Goal: Information Seeking & Learning: Learn about a topic

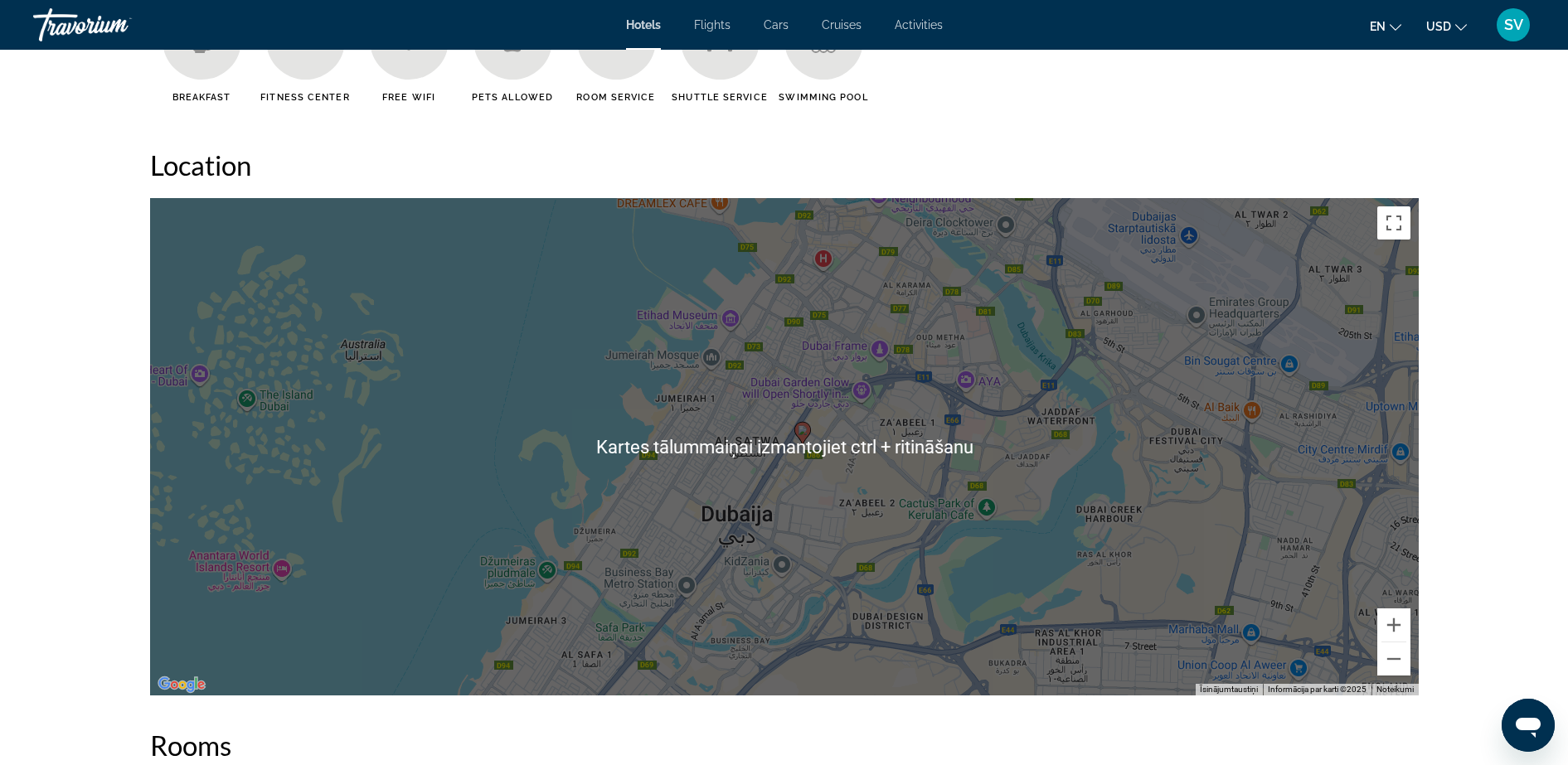
scroll to position [1451, 0]
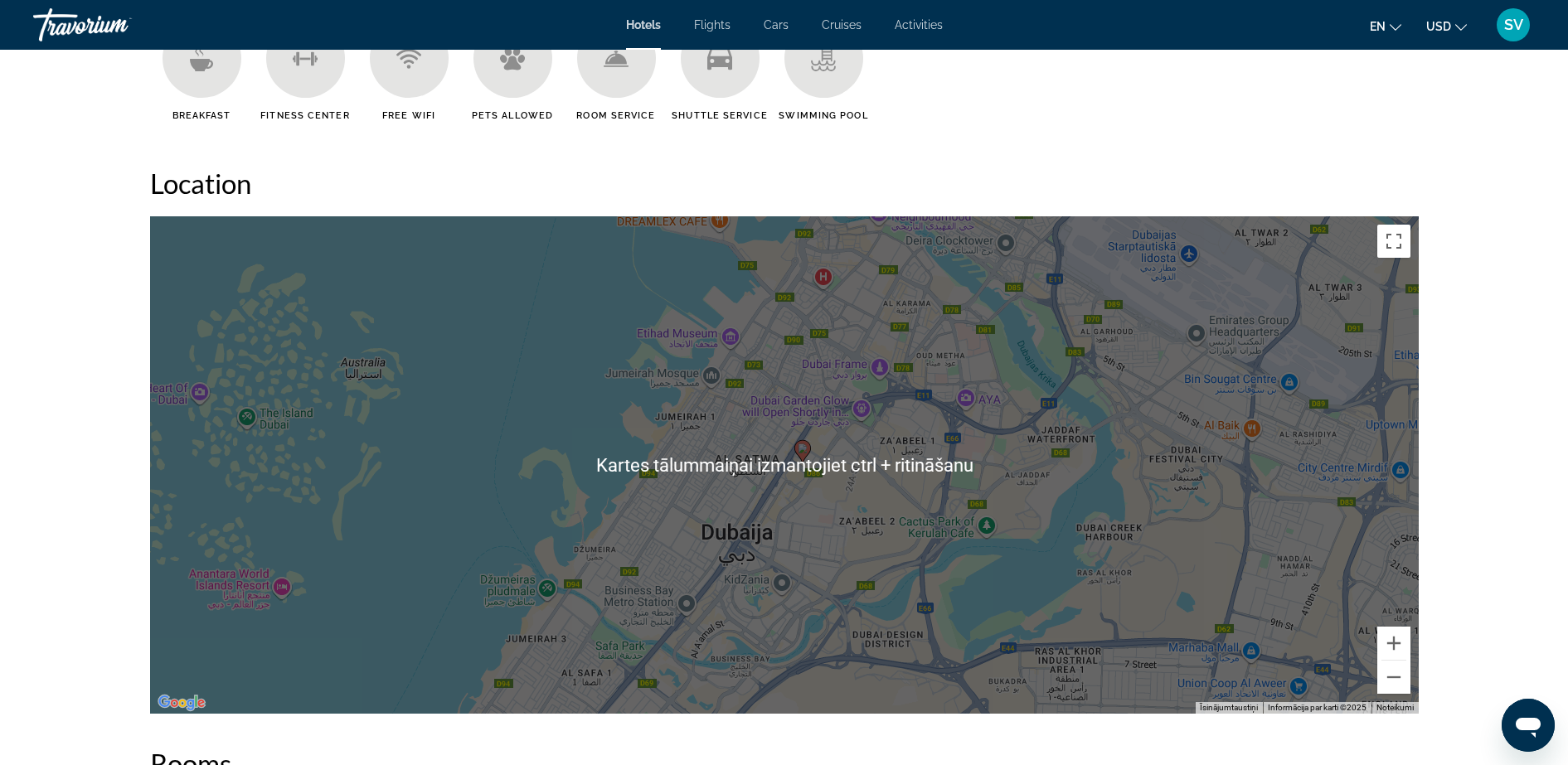
click at [954, 126] on ul "Breakfast [GEOGRAPHIC_DATA] Free WiFi Pets Allowed Room Service Shuttle Service…" at bounding box center [784, 77] width 1269 height 115
click at [1393, 681] on button "Tālināt" at bounding box center [1393, 677] width 33 height 33
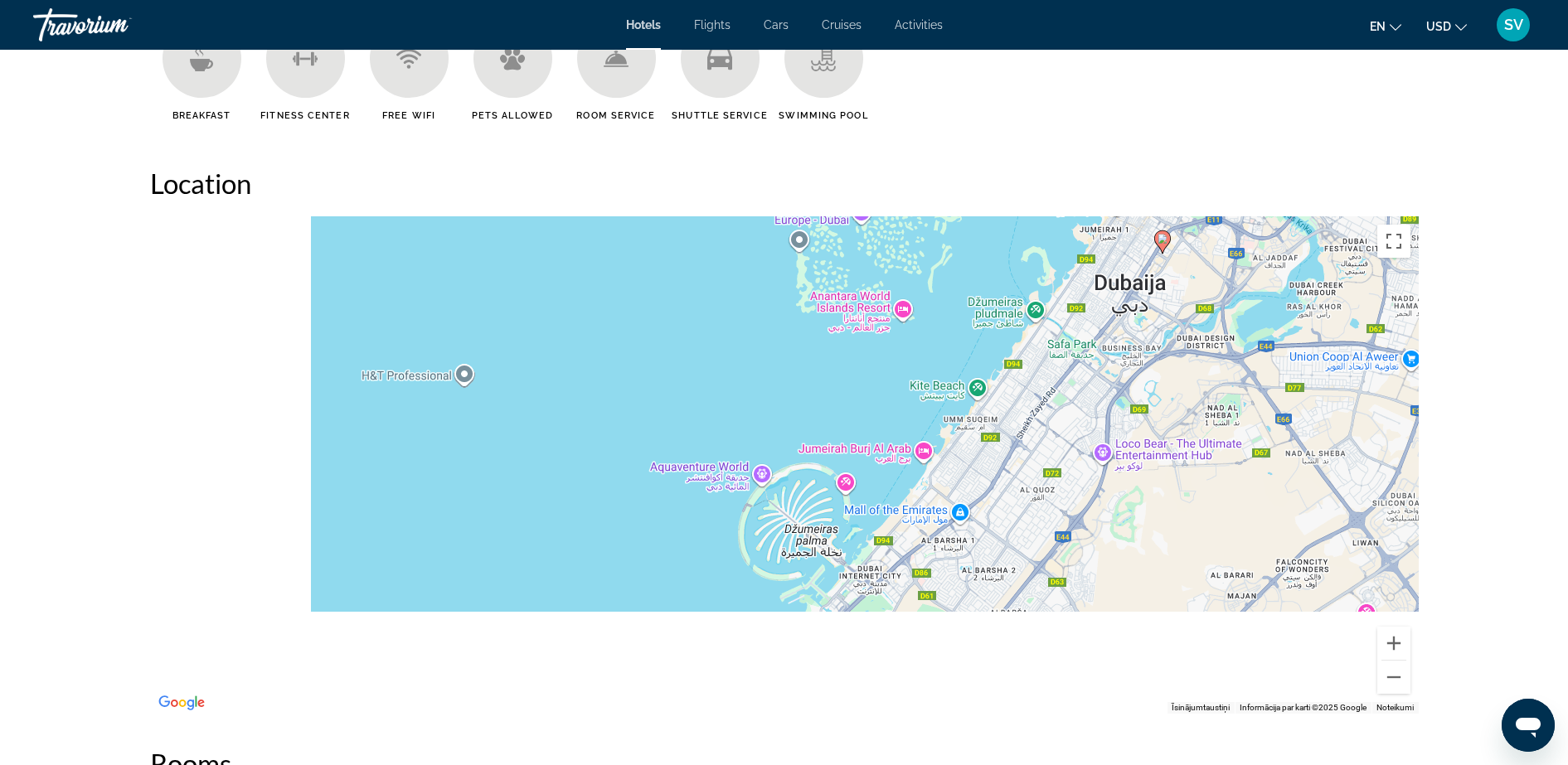
drag, startPoint x: 631, startPoint y: 544, endPoint x: 1003, endPoint y: 334, distance: 427.2
click at [1004, 334] on div "Lai aktivizētu vilkšanu ar tastatūru, nospiediet taustiņu kombināciju Alt + Ent…" at bounding box center [784, 464] width 1269 height 497
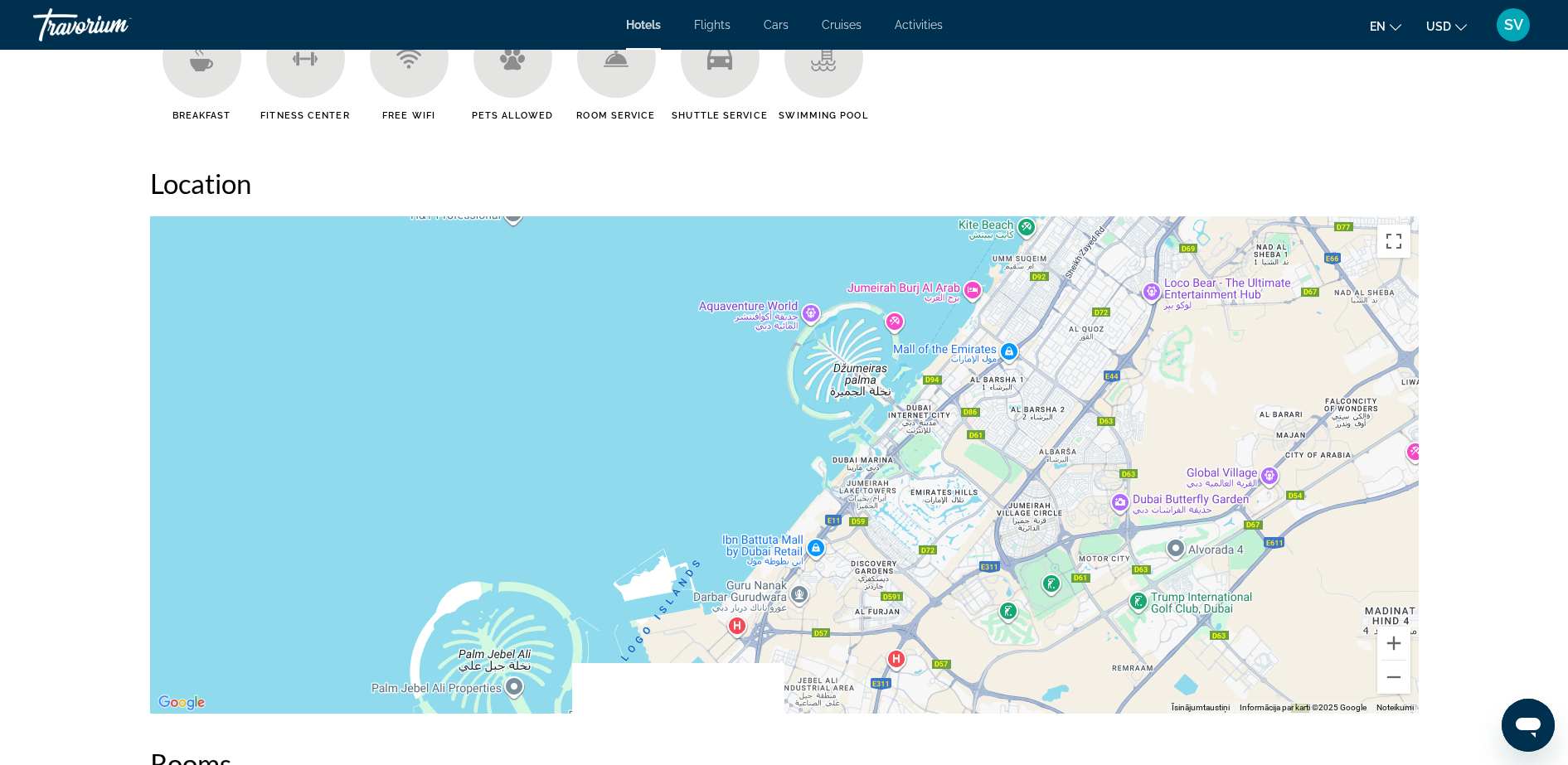
drag, startPoint x: 749, startPoint y: 496, endPoint x: 788, endPoint y: 359, distance: 142.4
click at [788, 359] on div "Lai aktivizētu vilkšanu ar tastatūru, nospiediet taustiņu kombināciju Alt + Ent…" at bounding box center [784, 464] width 1269 height 497
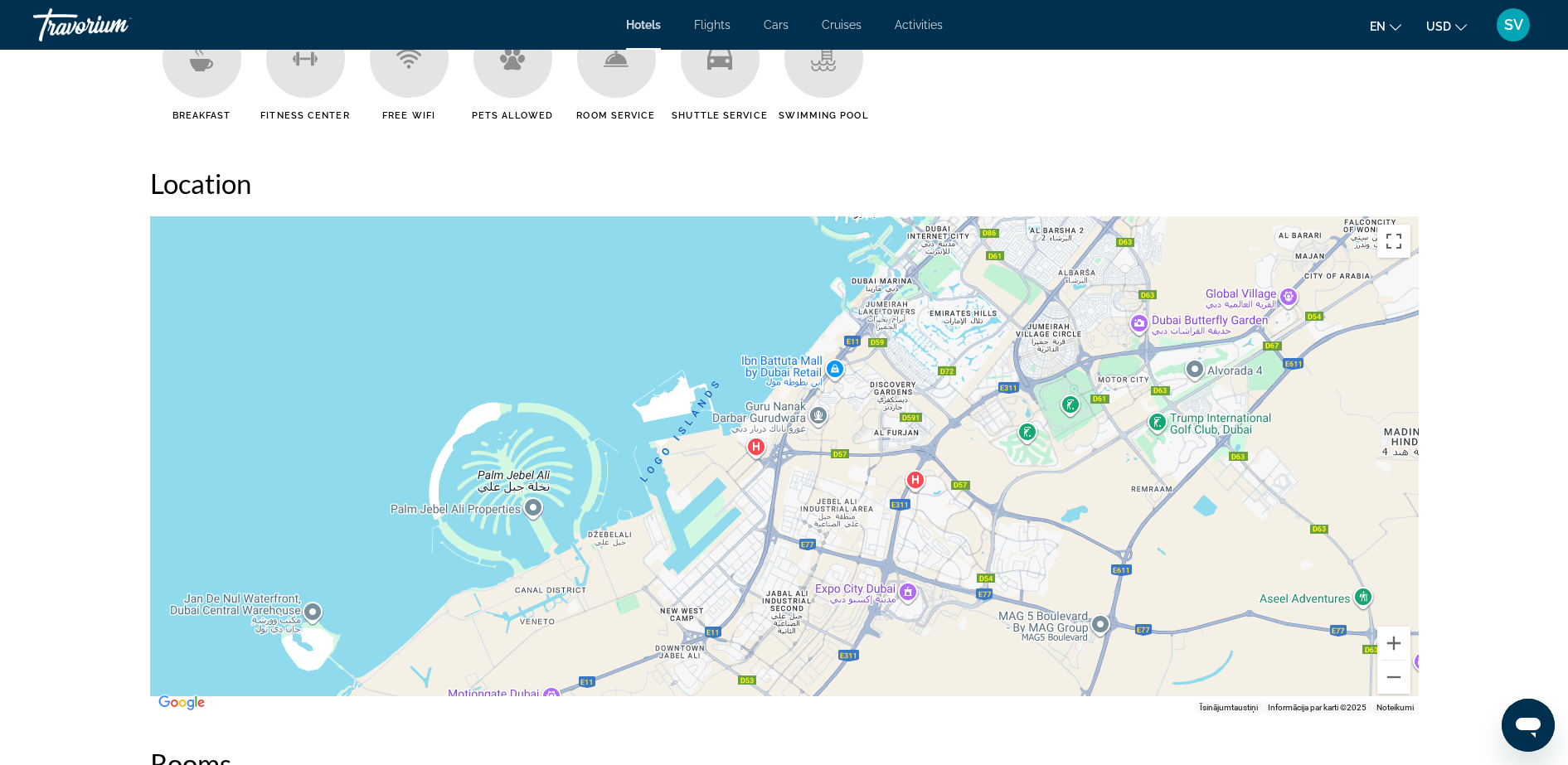
drag, startPoint x: 578, startPoint y: 526, endPoint x: 596, endPoint y: 345, distance: 181.9
click at [596, 345] on div "Lai aktivizētu vilkšanu ar tastatūru, nospiediet taustiņu kombināciju Alt + Ent…" at bounding box center [784, 464] width 1269 height 497
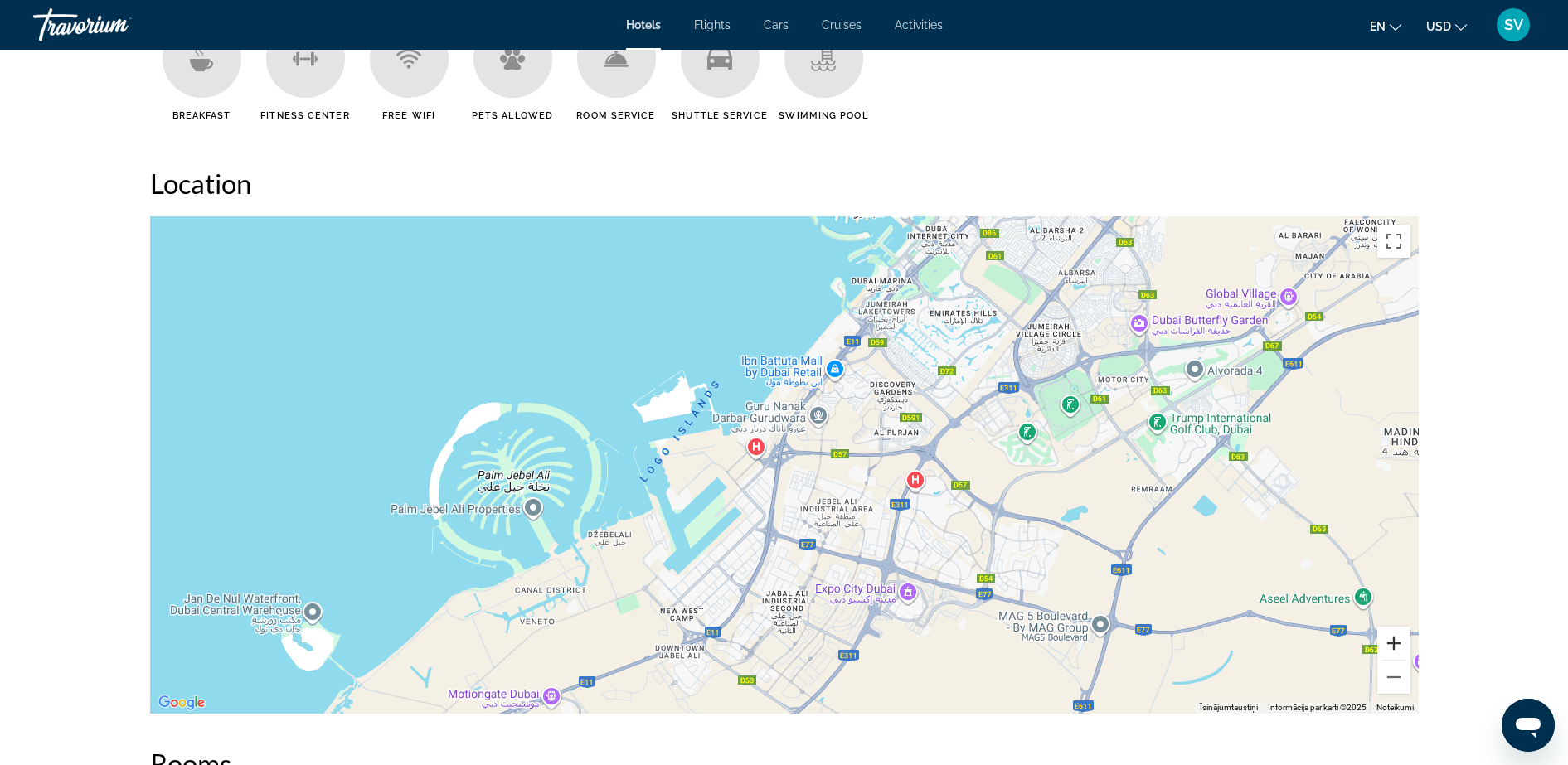
click at [1391, 643] on button "Tuvināt" at bounding box center [1393, 643] width 33 height 33
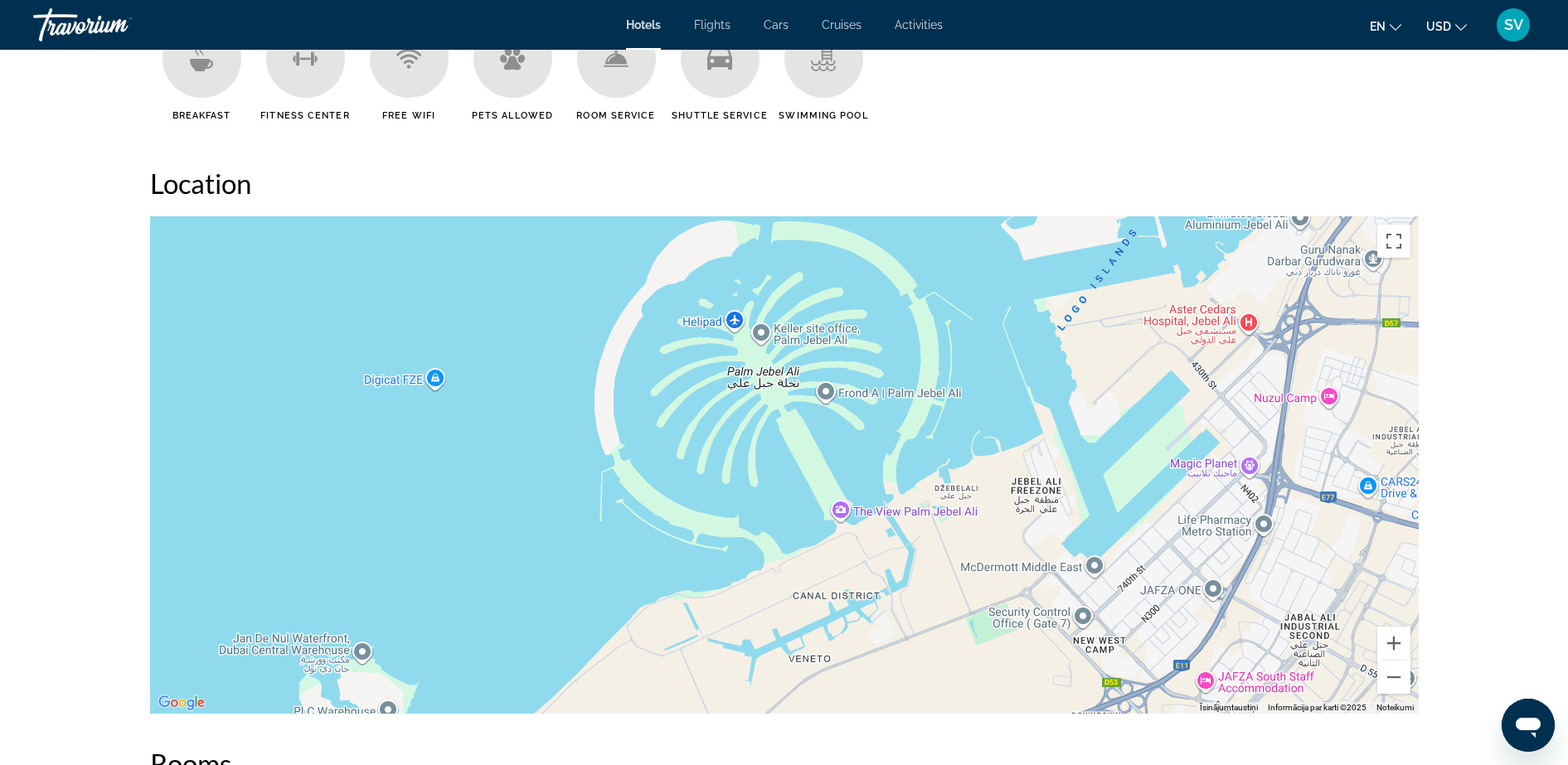
drag, startPoint x: 511, startPoint y: 491, endPoint x: 1033, endPoint y: 371, distance: 535.6
click at [1033, 371] on div "Main content" at bounding box center [784, 464] width 1269 height 497
click at [1394, 678] on button "Tālināt" at bounding box center [1393, 677] width 33 height 33
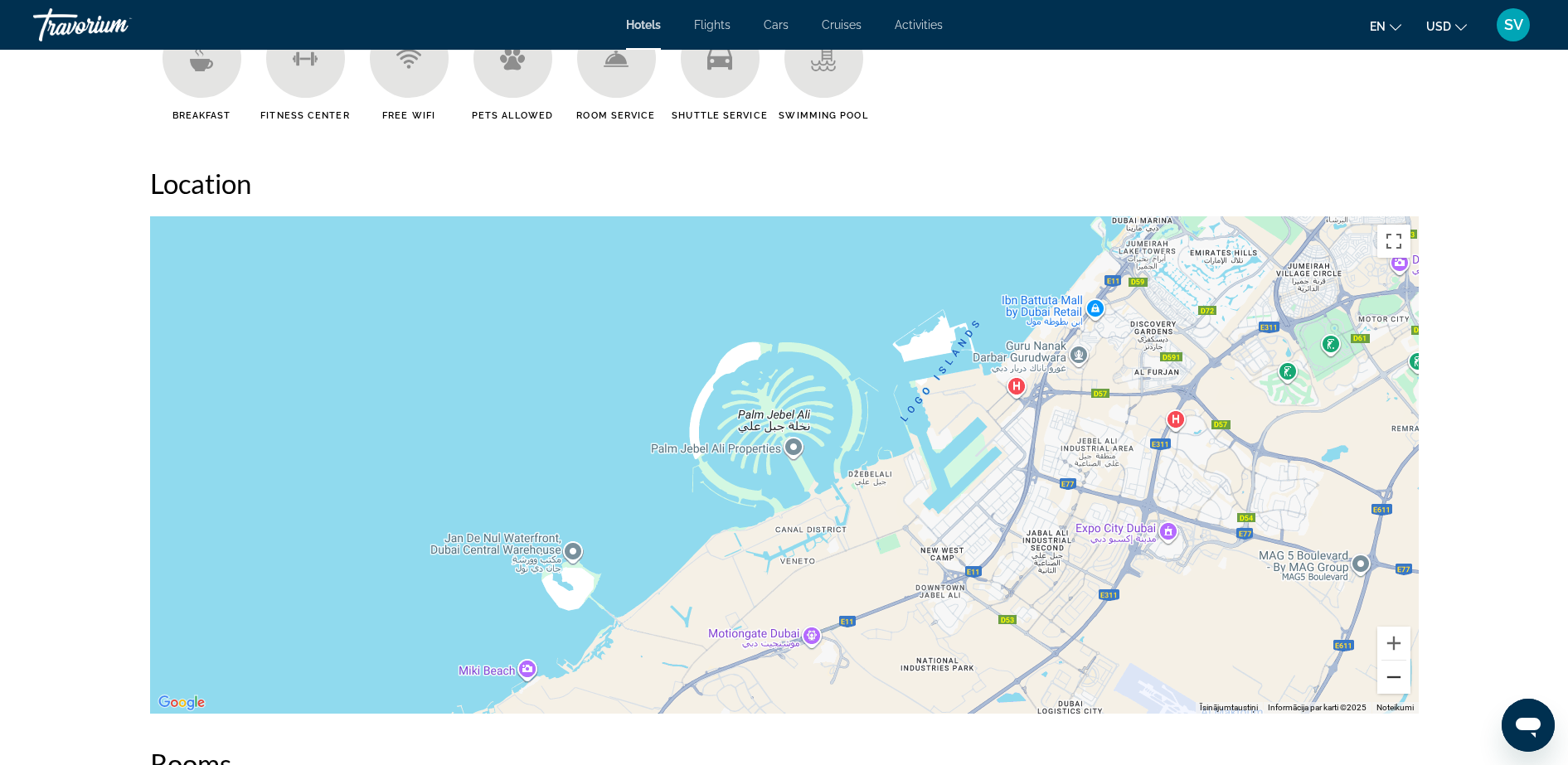
click at [1396, 675] on button "Tālināt" at bounding box center [1393, 677] width 33 height 33
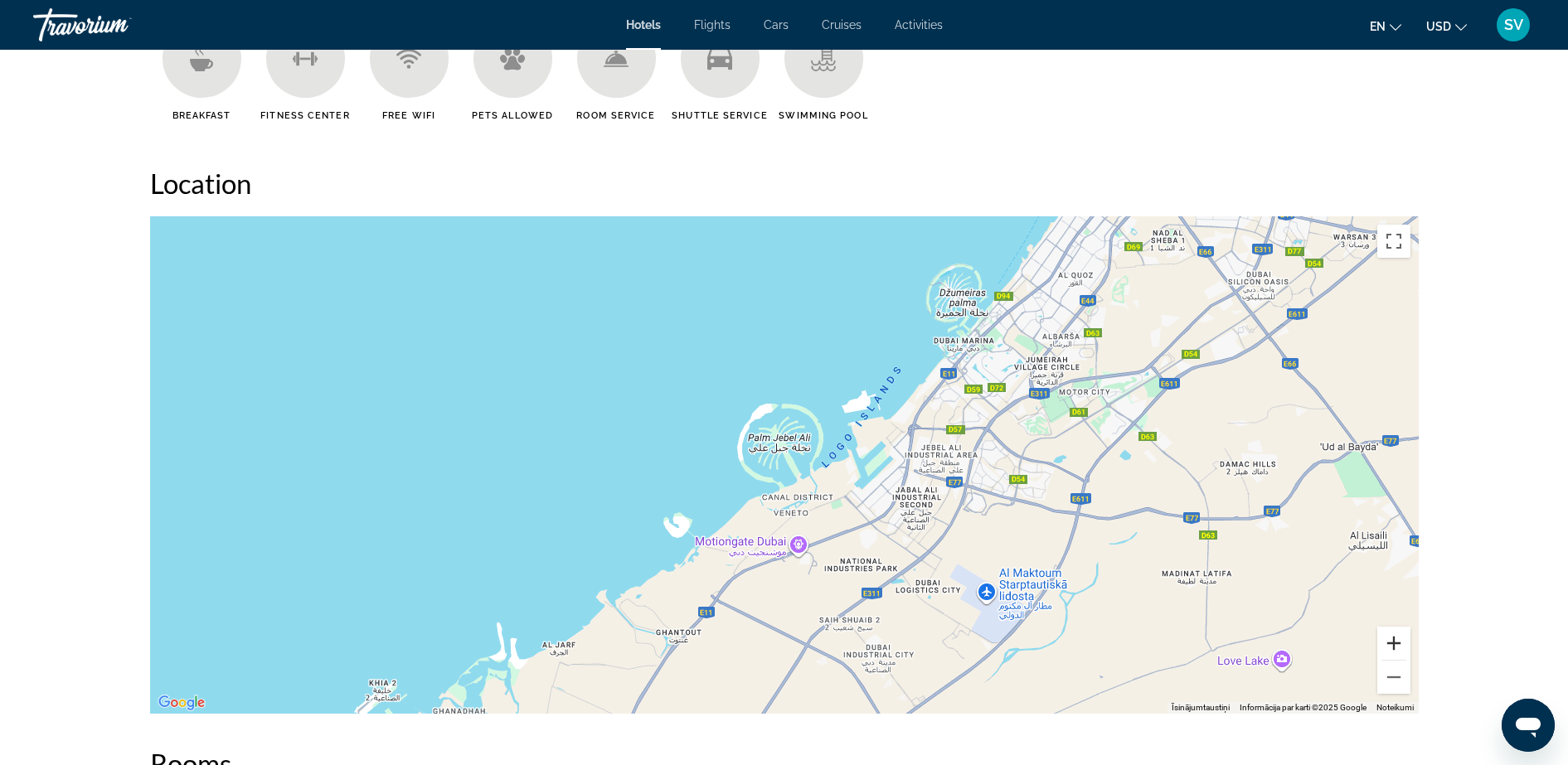
click at [1390, 643] on button "Tuvināt" at bounding box center [1393, 643] width 33 height 33
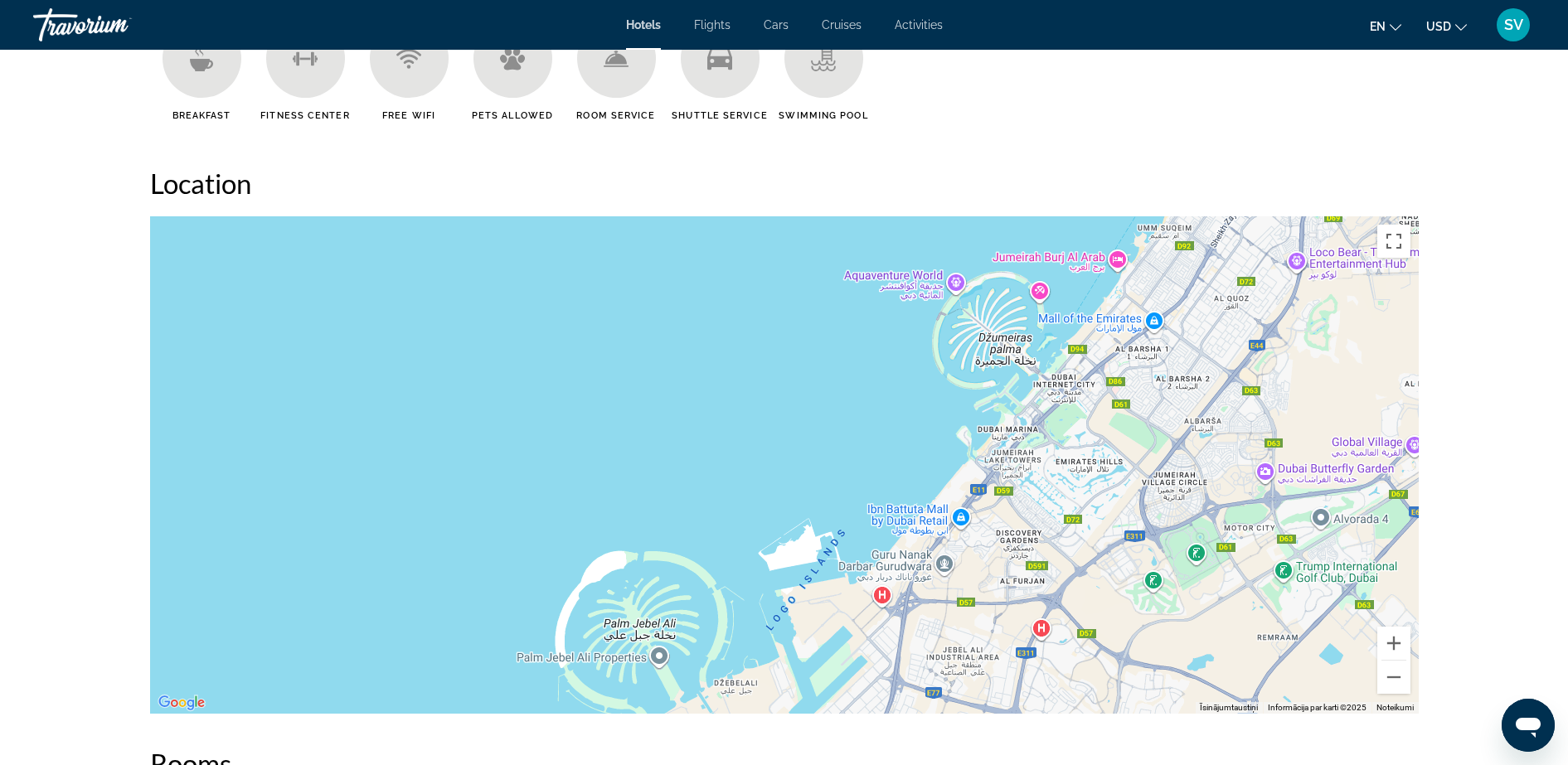
drag, startPoint x: 1177, startPoint y: 523, endPoint x: 1093, endPoint y: 629, distance: 135.2
click at [1093, 629] on div "Main content" at bounding box center [784, 464] width 1269 height 497
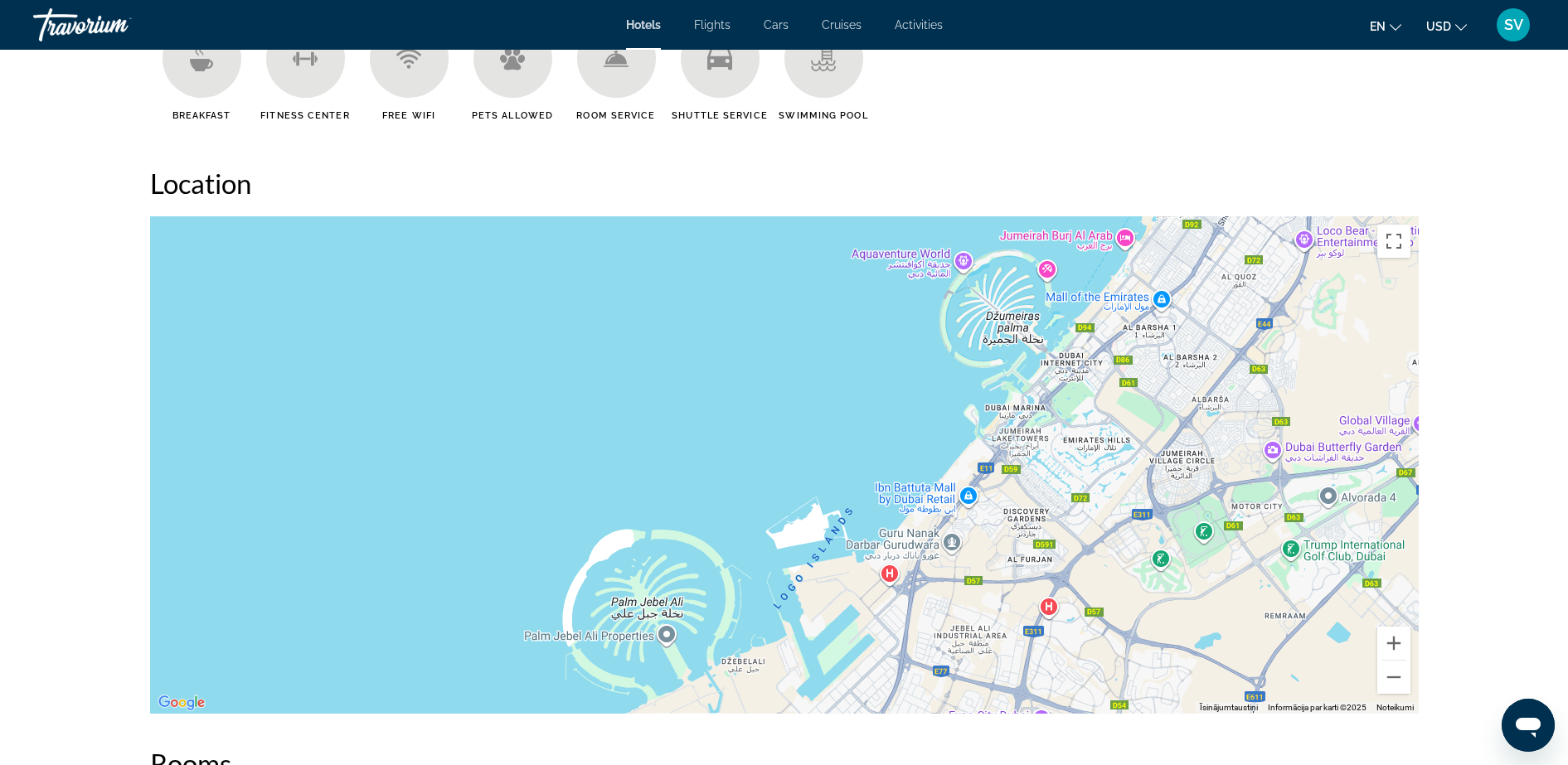
drag, startPoint x: 1162, startPoint y: 530, endPoint x: 1169, endPoint y: 507, distance: 24.0
click at [1169, 507] on div "Main content" at bounding box center [784, 464] width 1269 height 497
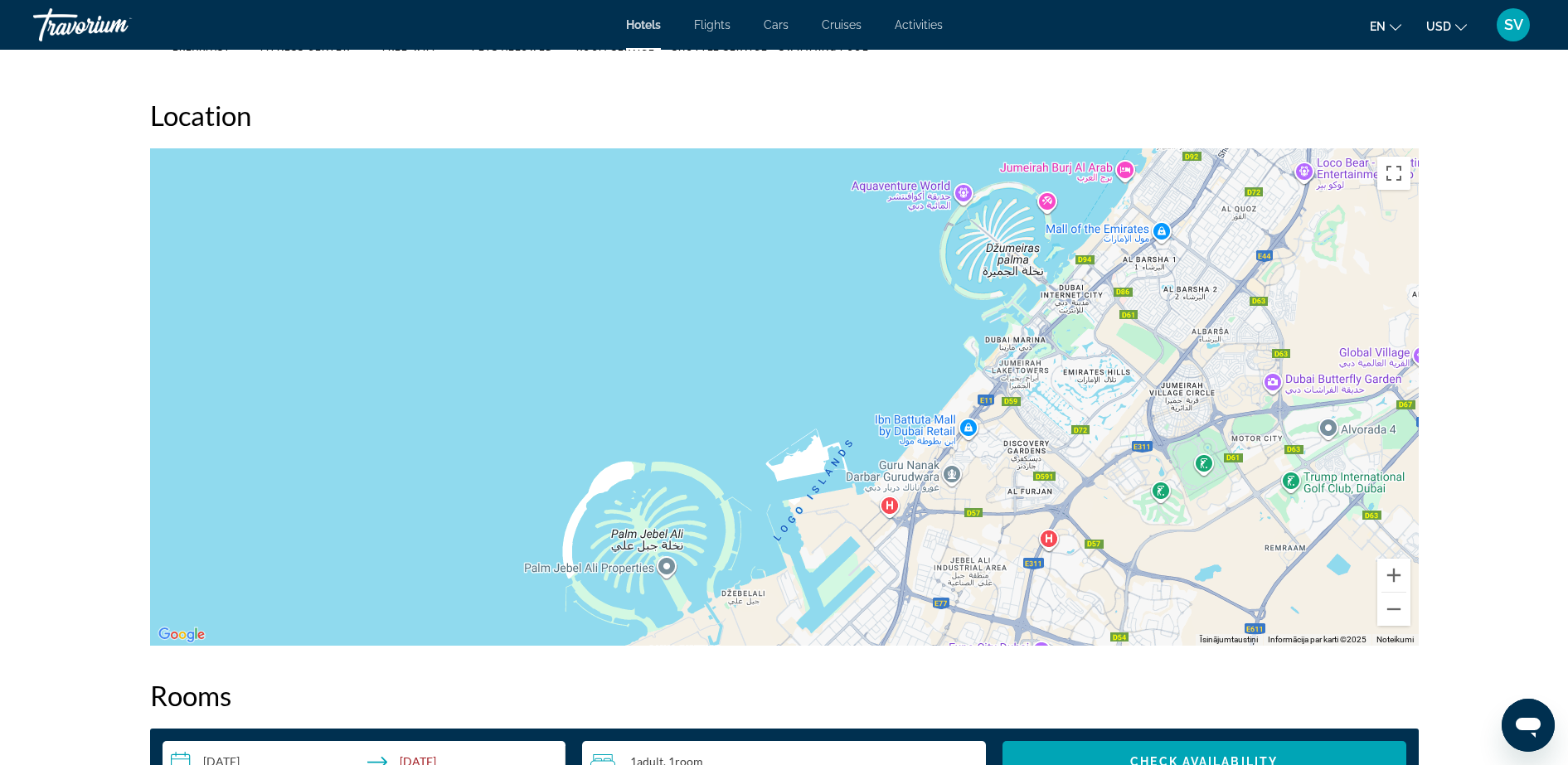
scroll to position [1554, 0]
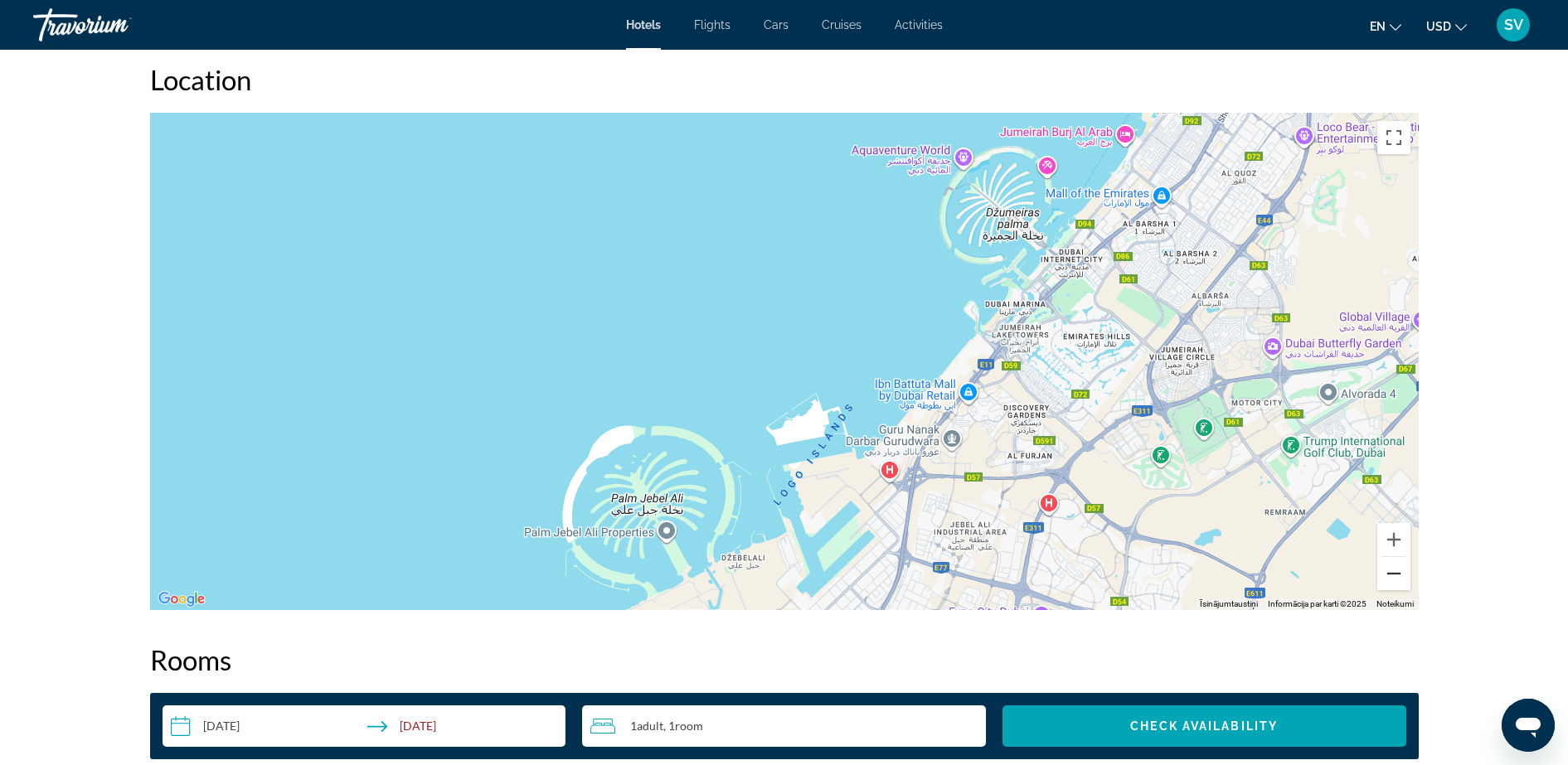
click at [1394, 579] on button "Tālināt" at bounding box center [1393, 573] width 33 height 33
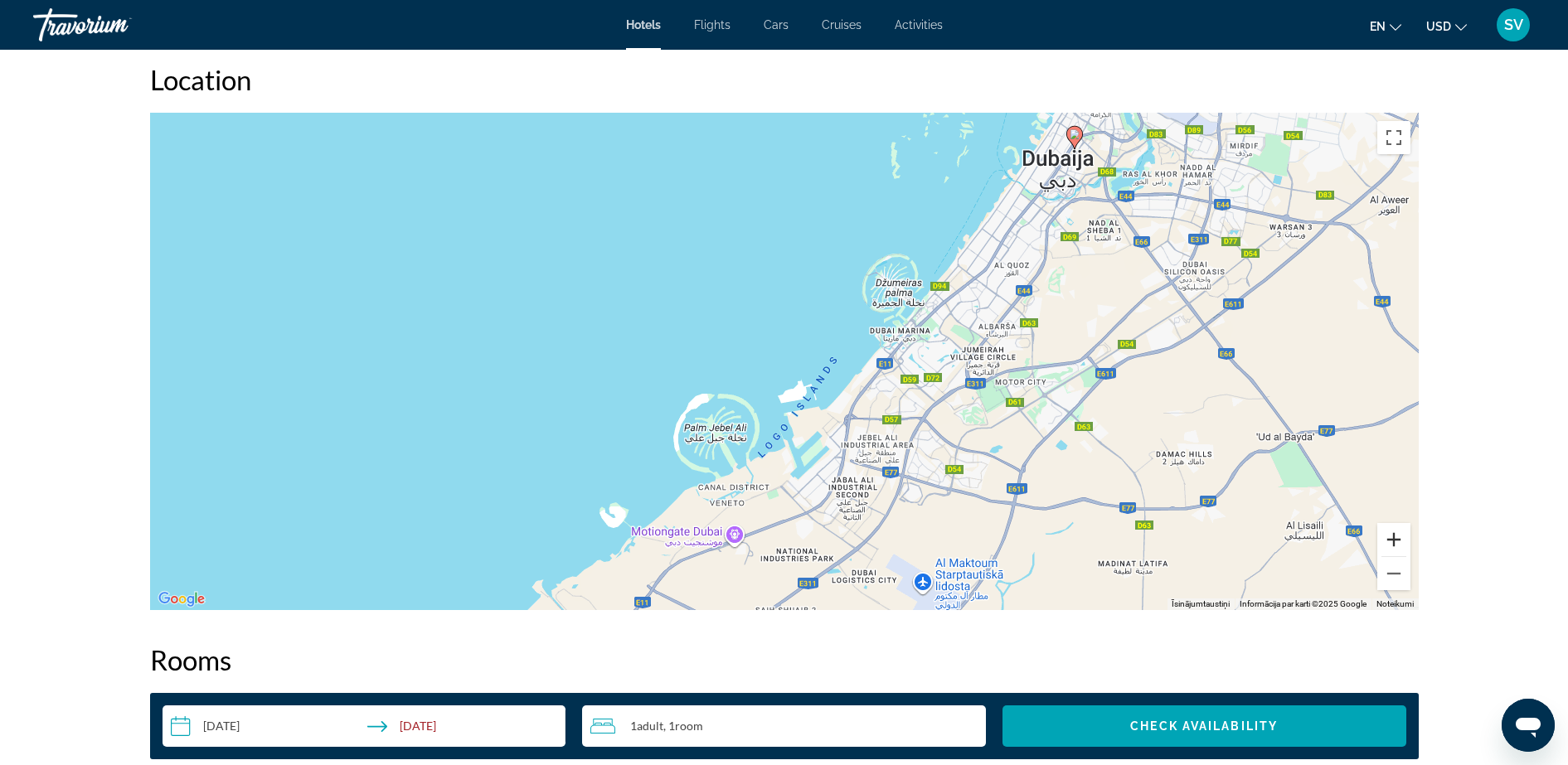
click at [1394, 532] on button "Tuvināt" at bounding box center [1393, 540] width 33 height 33
